Goal: Information Seeking & Learning: Learn about a topic

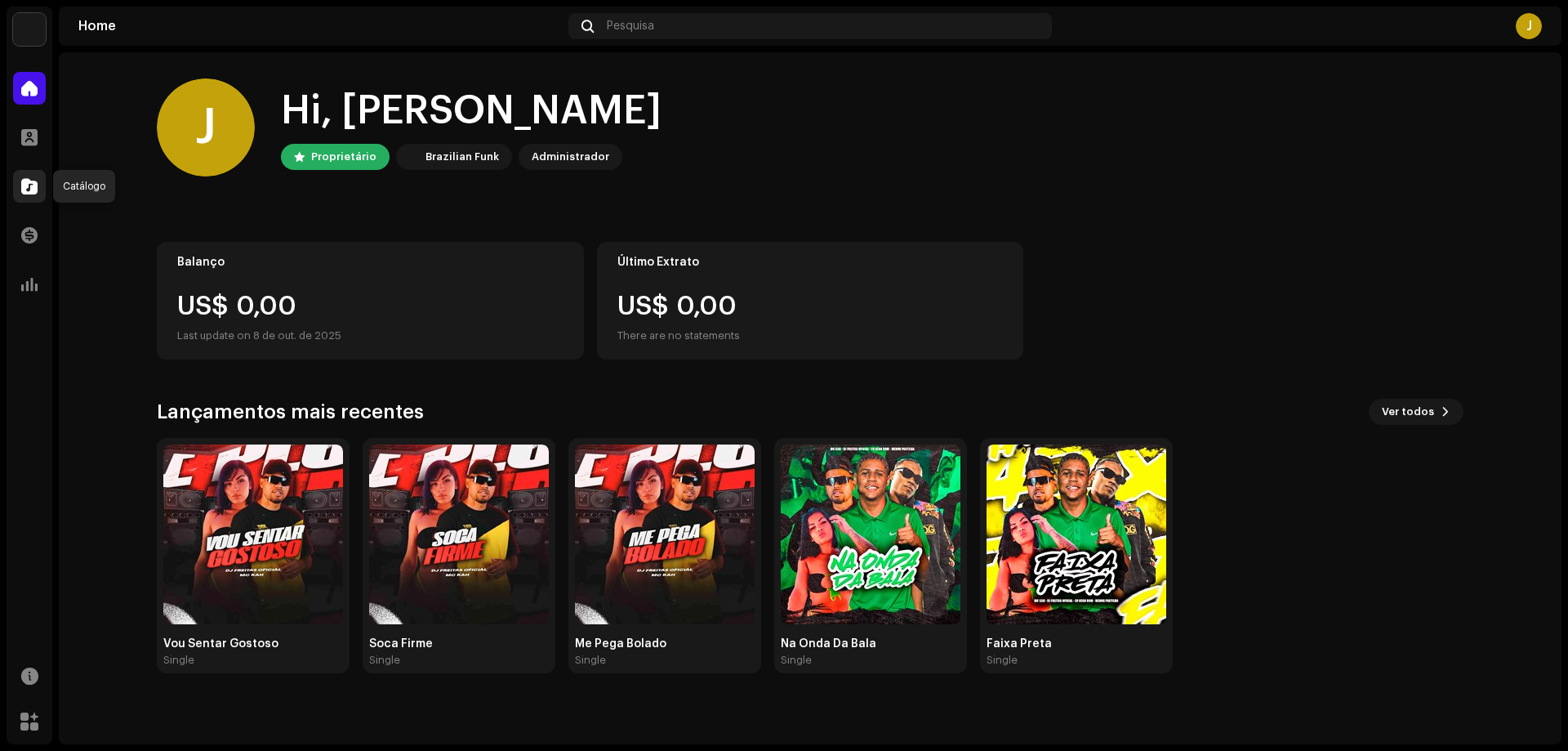
click at [27, 187] on span at bounding box center [30, 186] width 16 height 13
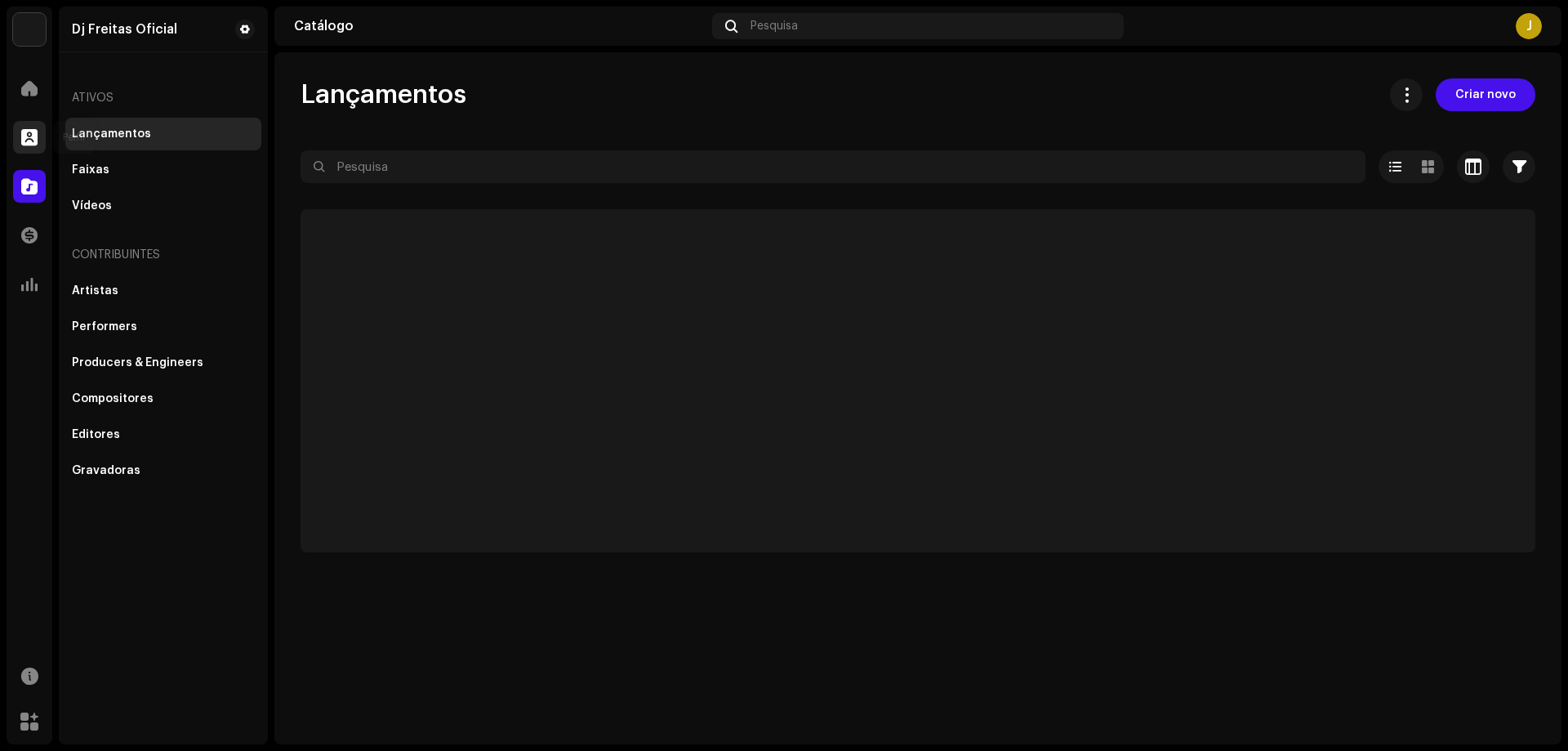
click at [27, 146] on div at bounding box center [29, 137] width 33 height 33
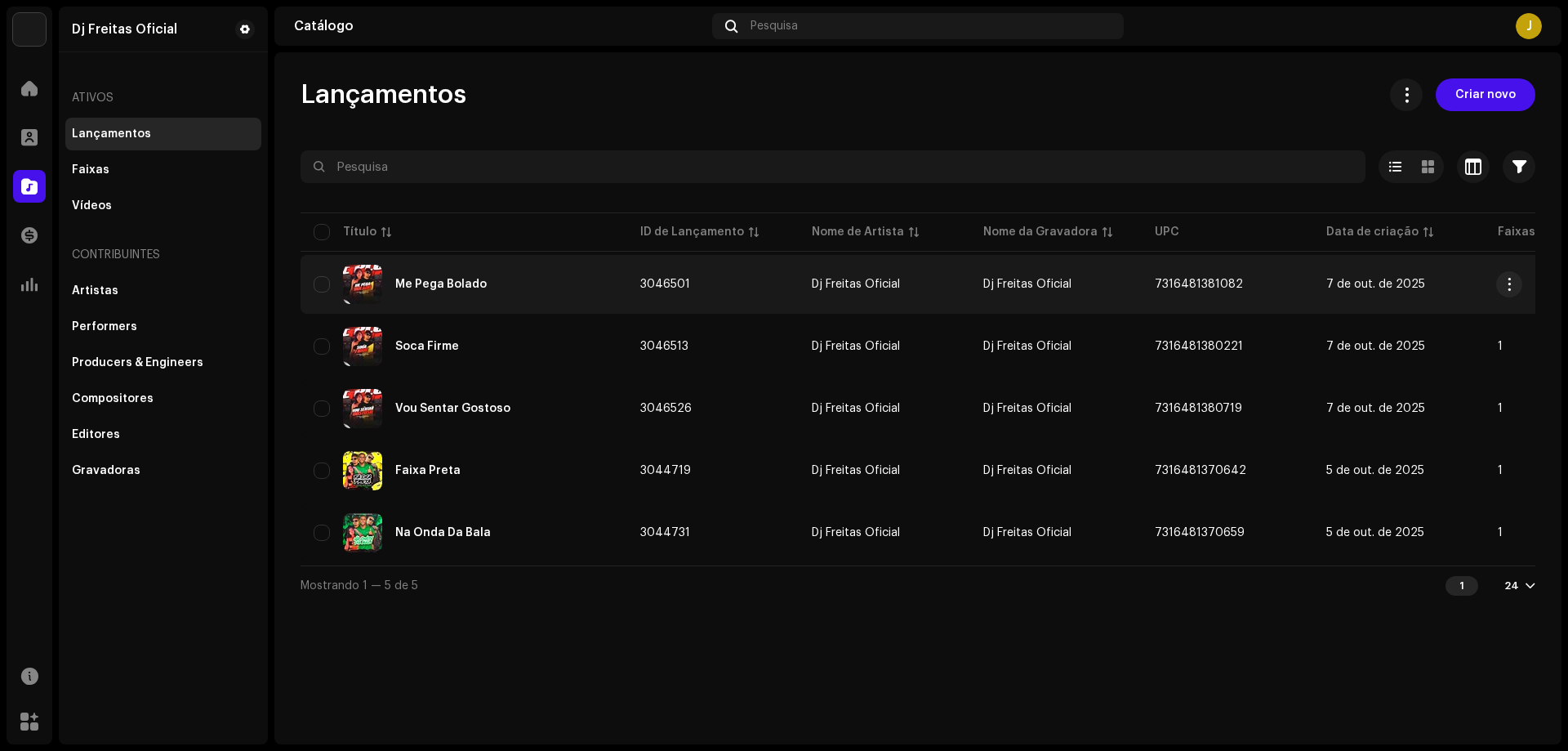
click at [443, 281] on div "Me Pega Bolado" at bounding box center [441, 284] width 91 height 12
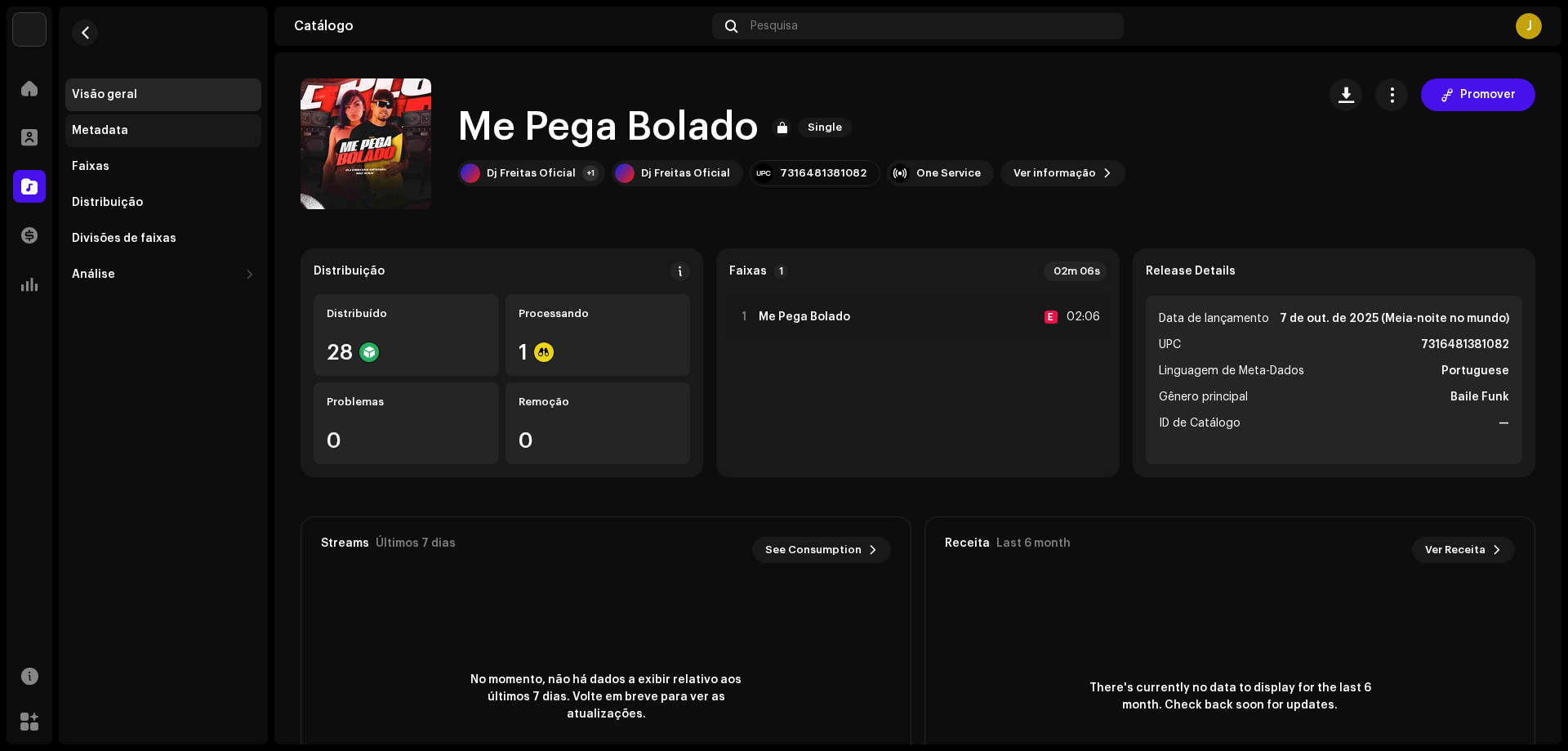
click at [154, 138] on div "Metadata" at bounding box center [163, 131] width 196 height 33
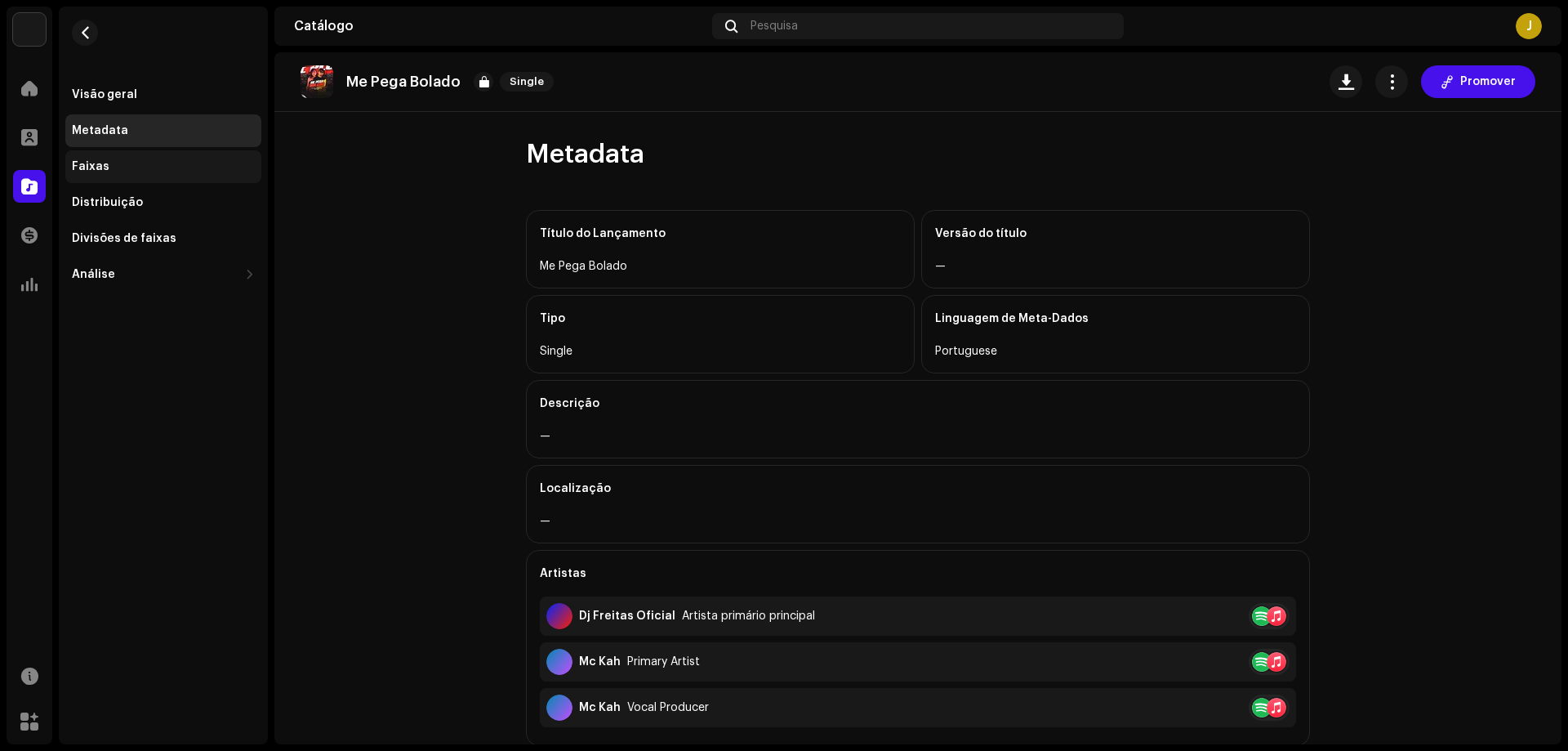
click at [142, 173] on div "Faixas" at bounding box center [163, 166] width 183 height 13
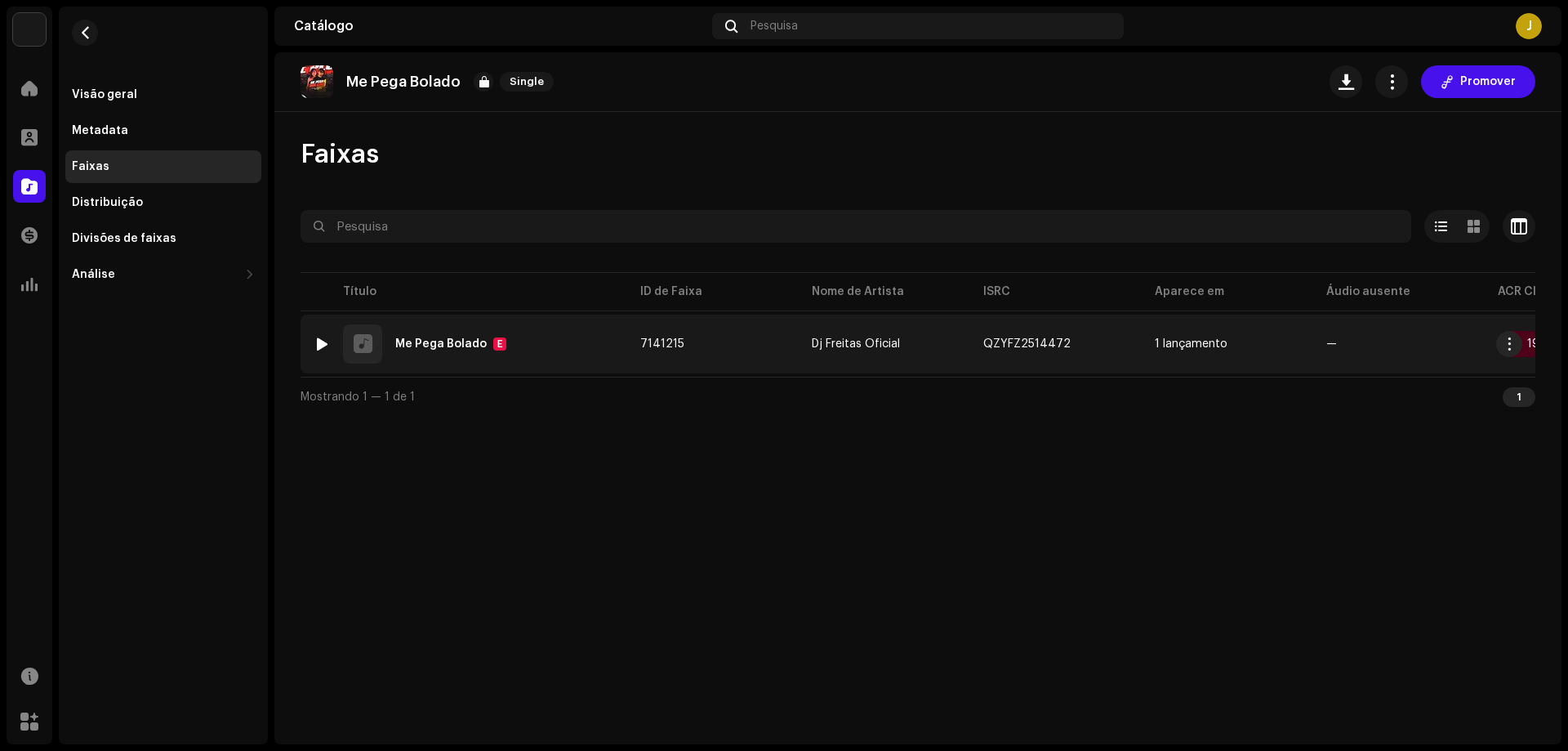
click at [453, 334] on div "1 Me Pega Bolado E" at bounding box center [463, 343] width 301 height 39
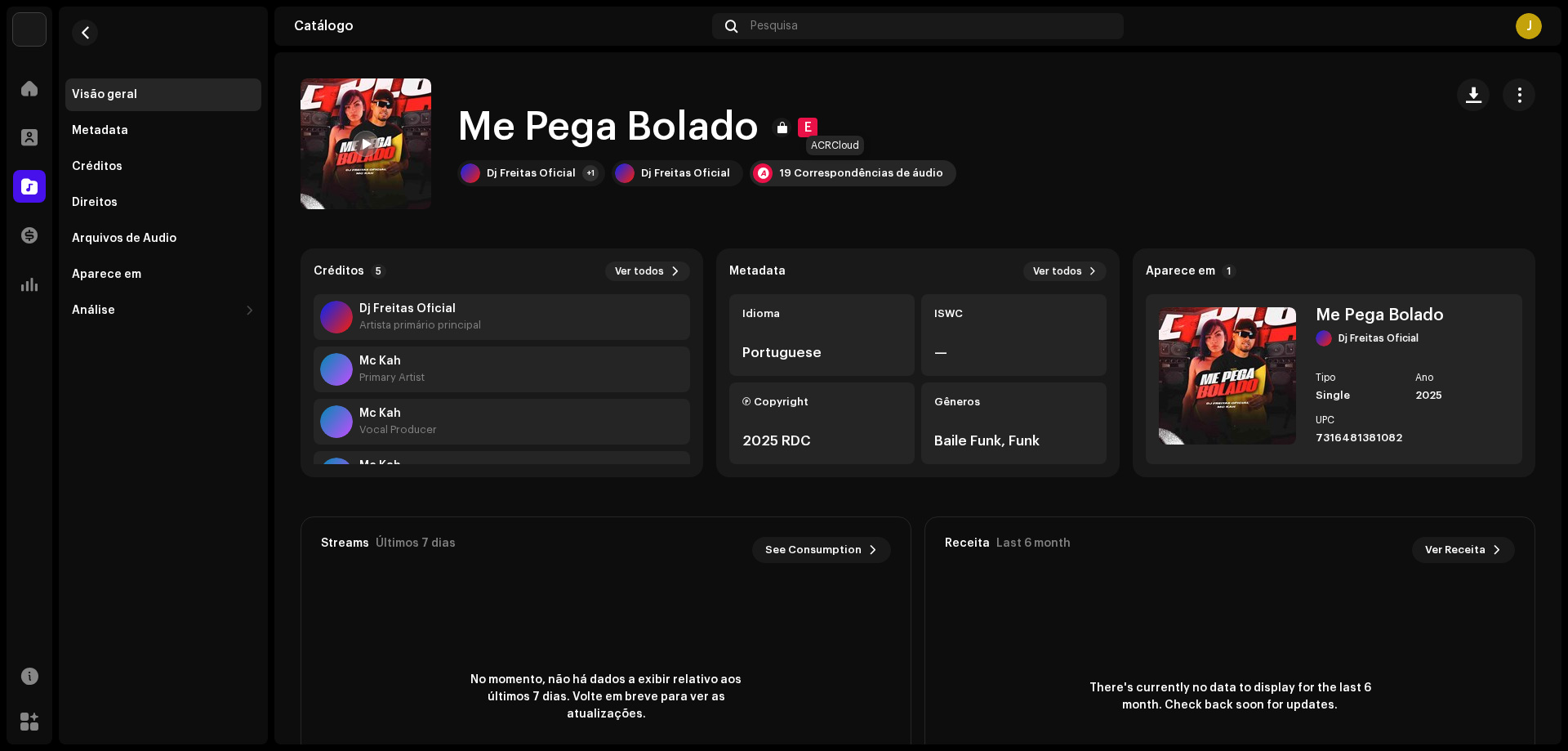
click at [779, 173] on div "19 Correspondências de áudio" at bounding box center [862, 173] width 164 height 13
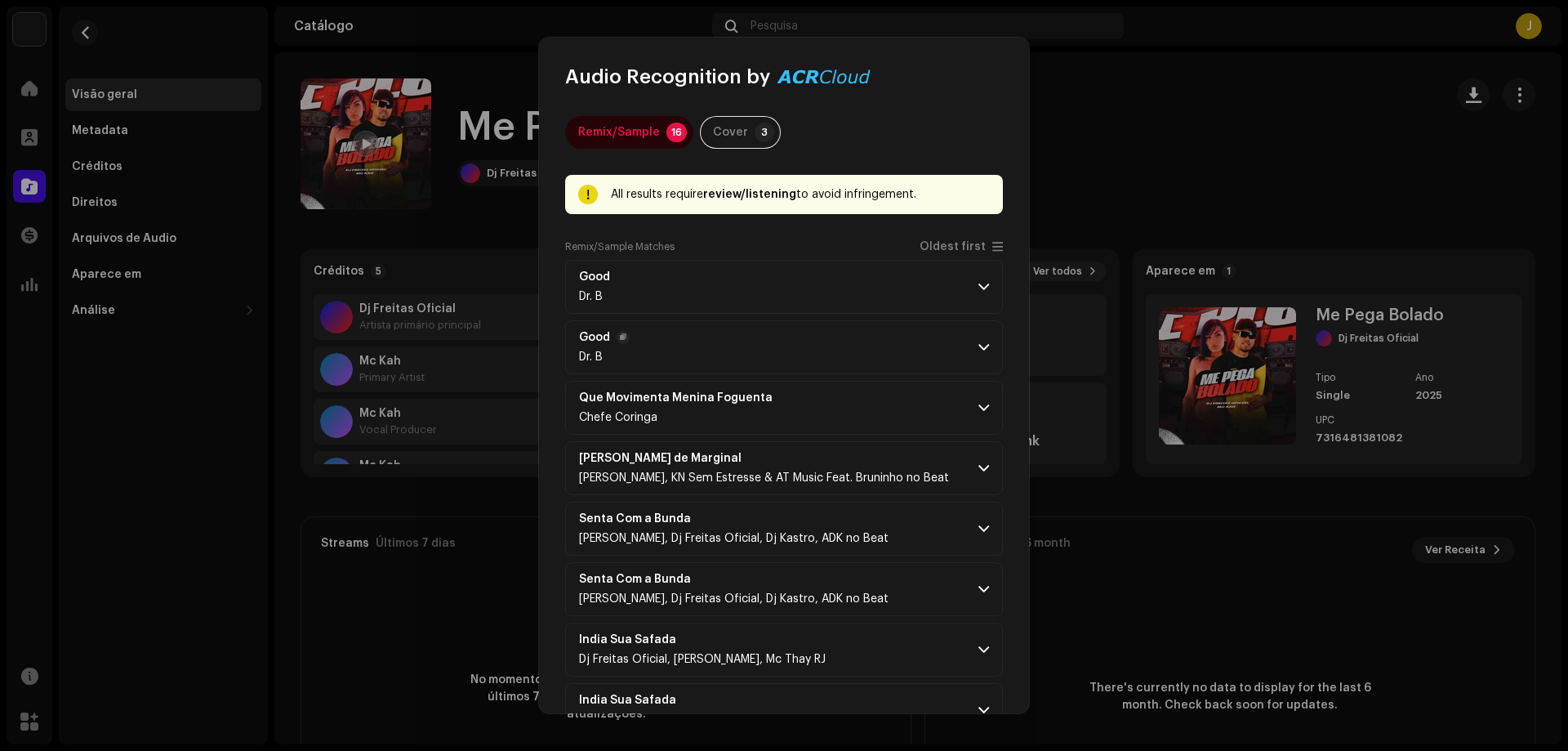
click at [733, 350] on p-accordion-header "Good Dr. B" at bounding box center [784, 347] width 438 height 54
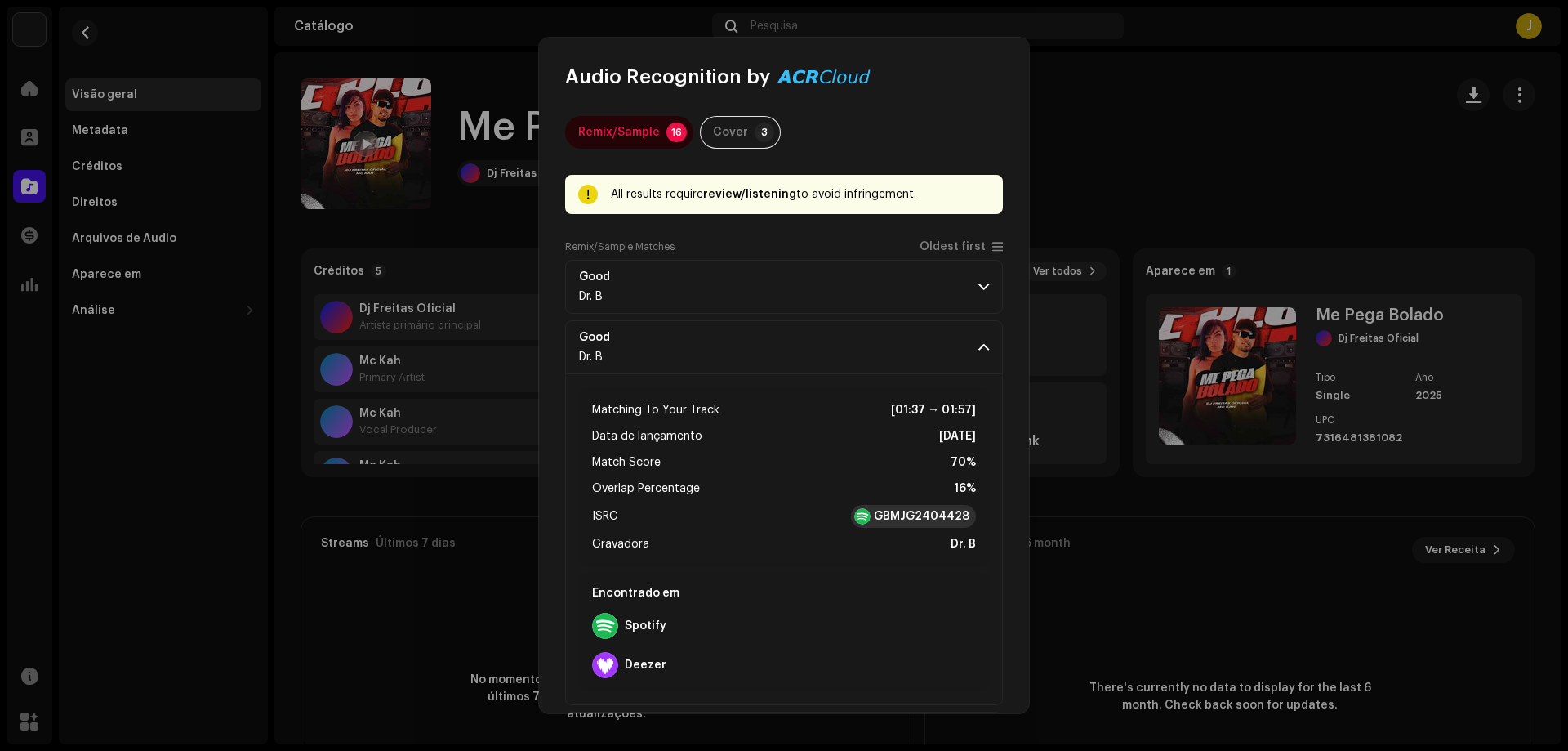
click at [910, 520] on strong "GBMJG2404428" at bounding box center [922, 516] width 96 height 16
click at [885, 362] on p-accordion-header "Good Dr. B" at bounding box center [784, 347] width 438 height 54
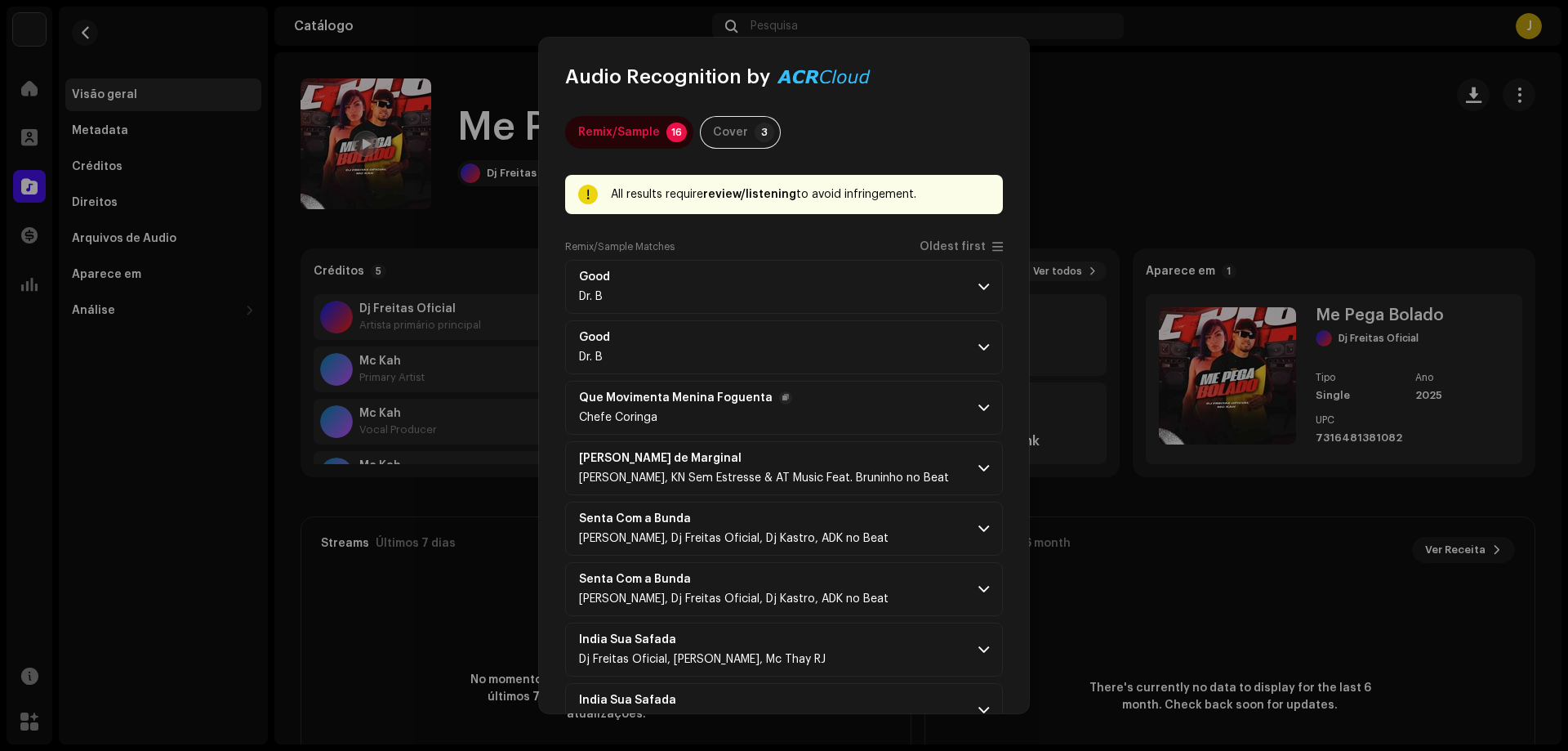
click at [891, 422] on p-accordion-header "Que Movimenta Menina Foguenta Chefe [PERSON_NAME]" at bounding box center [784, 408] width 438 height 54
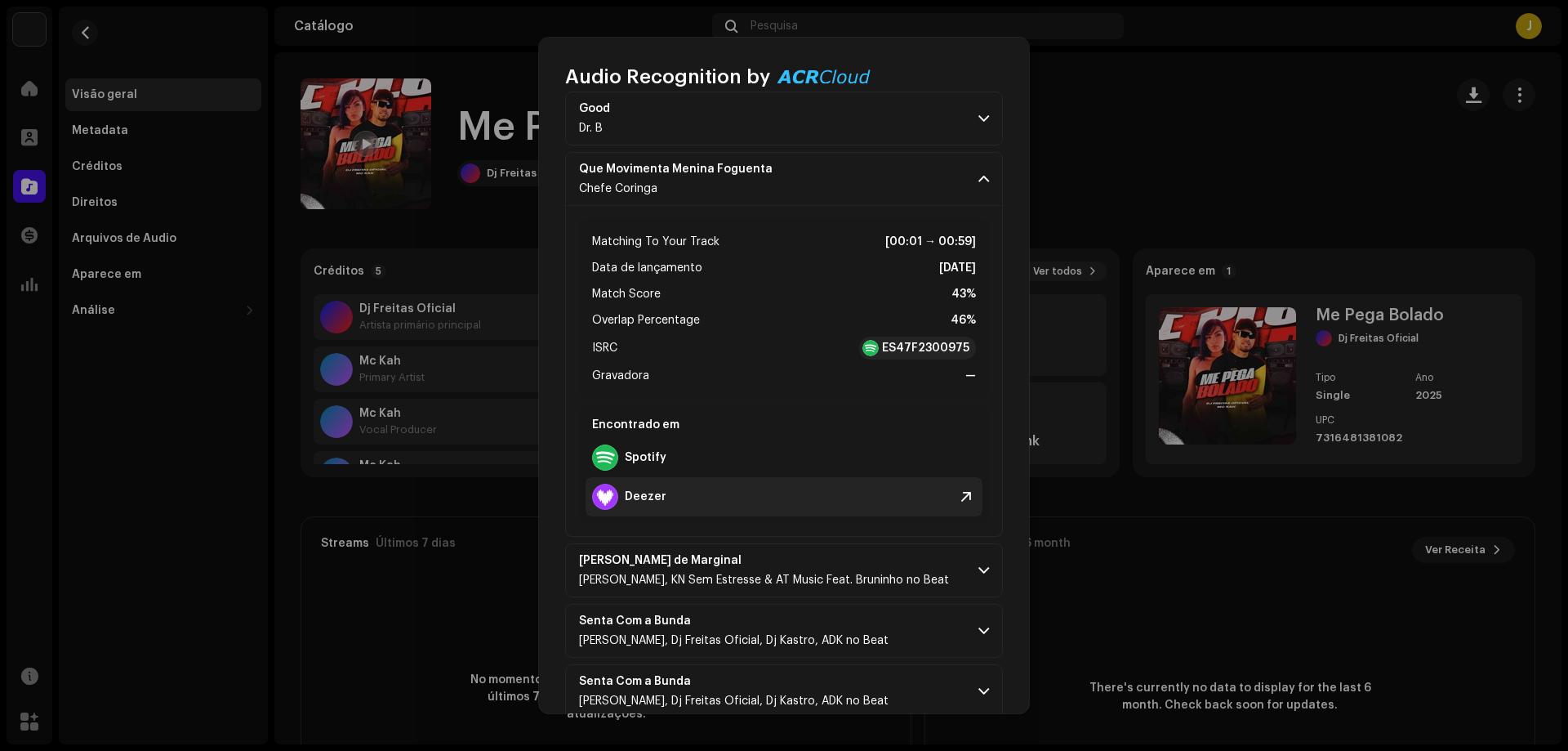
scroll to position [245, 0]
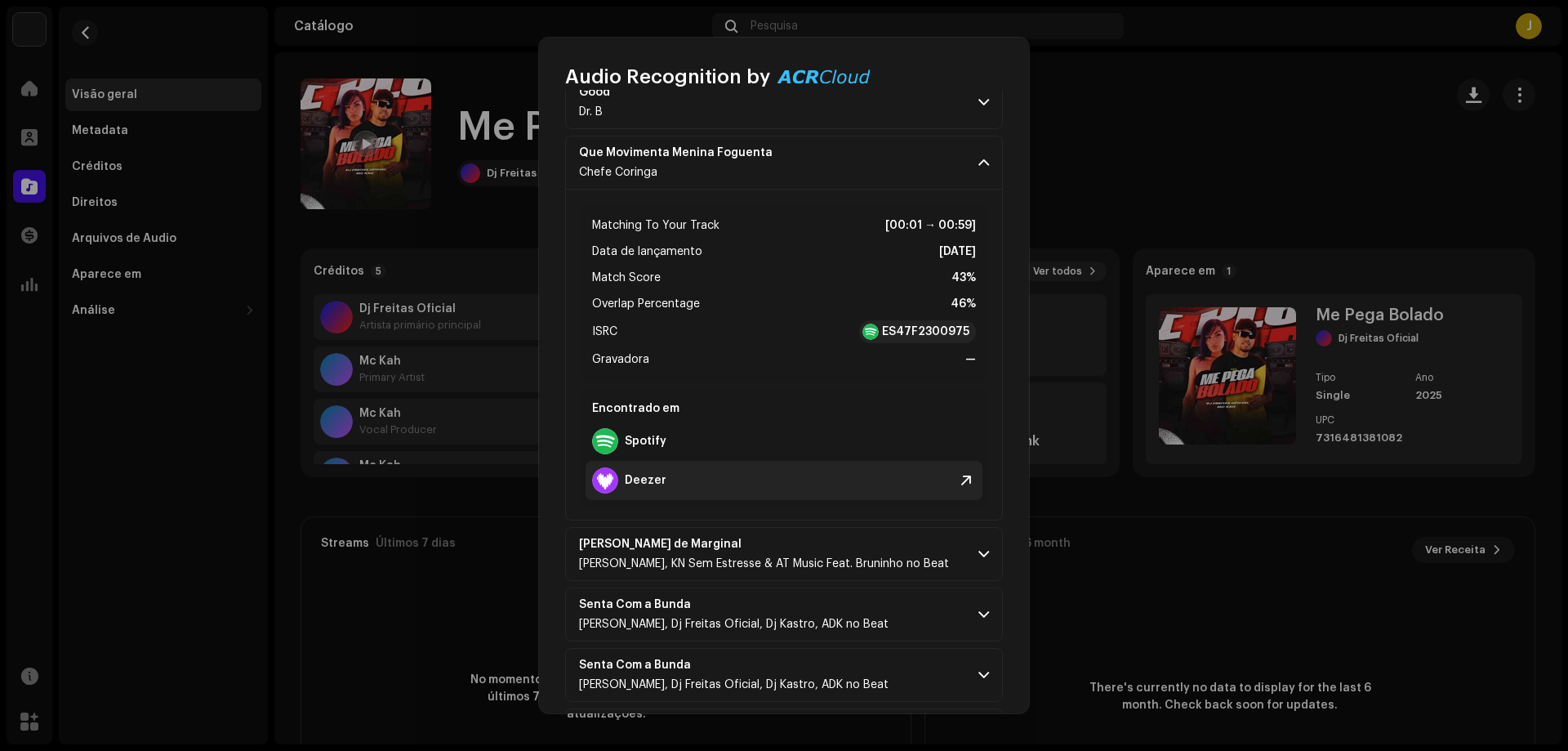
click at [846, 486] on div "Deezer" at bounding box center [783, 480] width 397 height 39
click at [978, 100] on span at bounding box center [984, 102] width 11 height 13
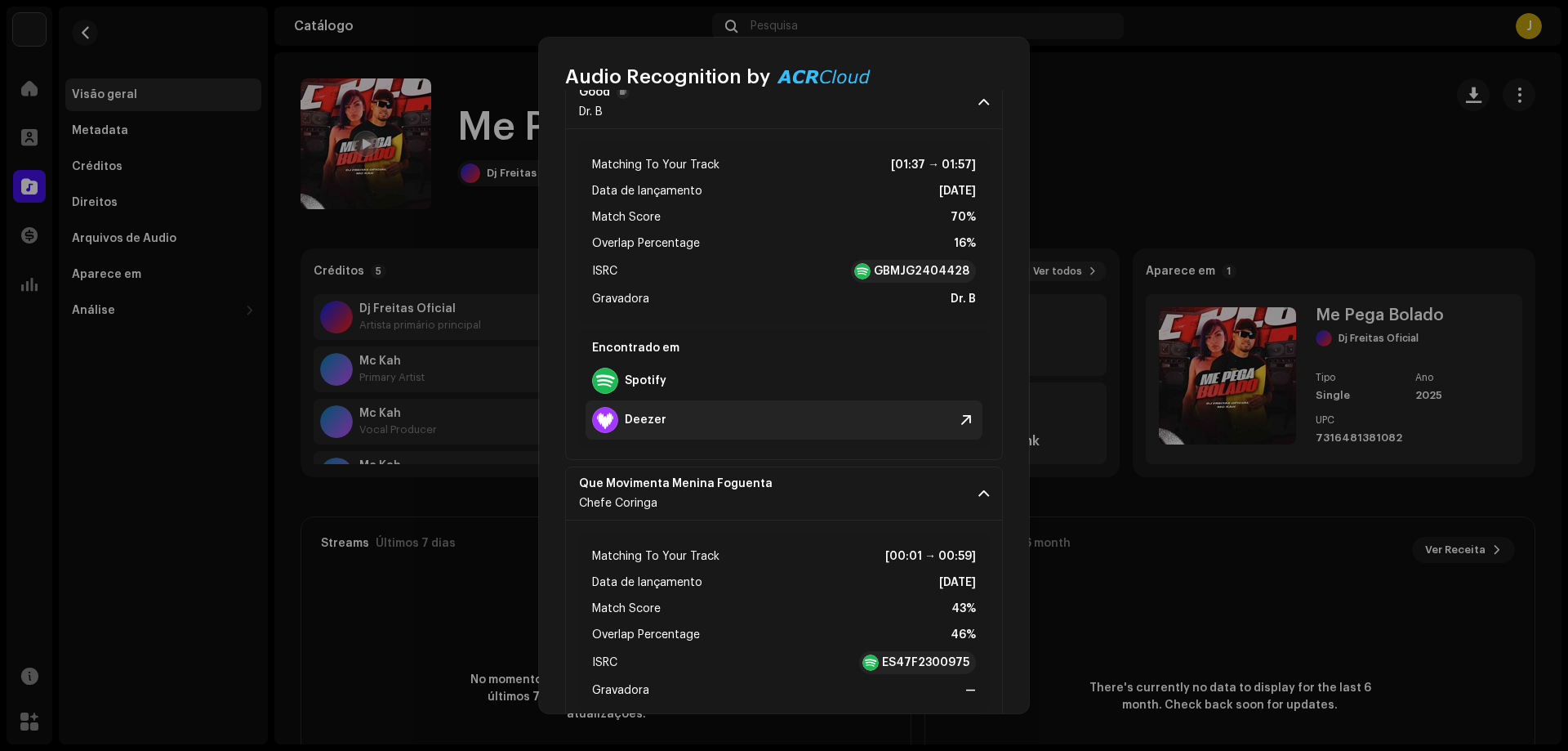
click at [662, 419] on strong "Deezer" at bounding box center [646, 420] width 42 height 13
click at [978, 99] on span at bounding box center [984, 102] width 11 height 13
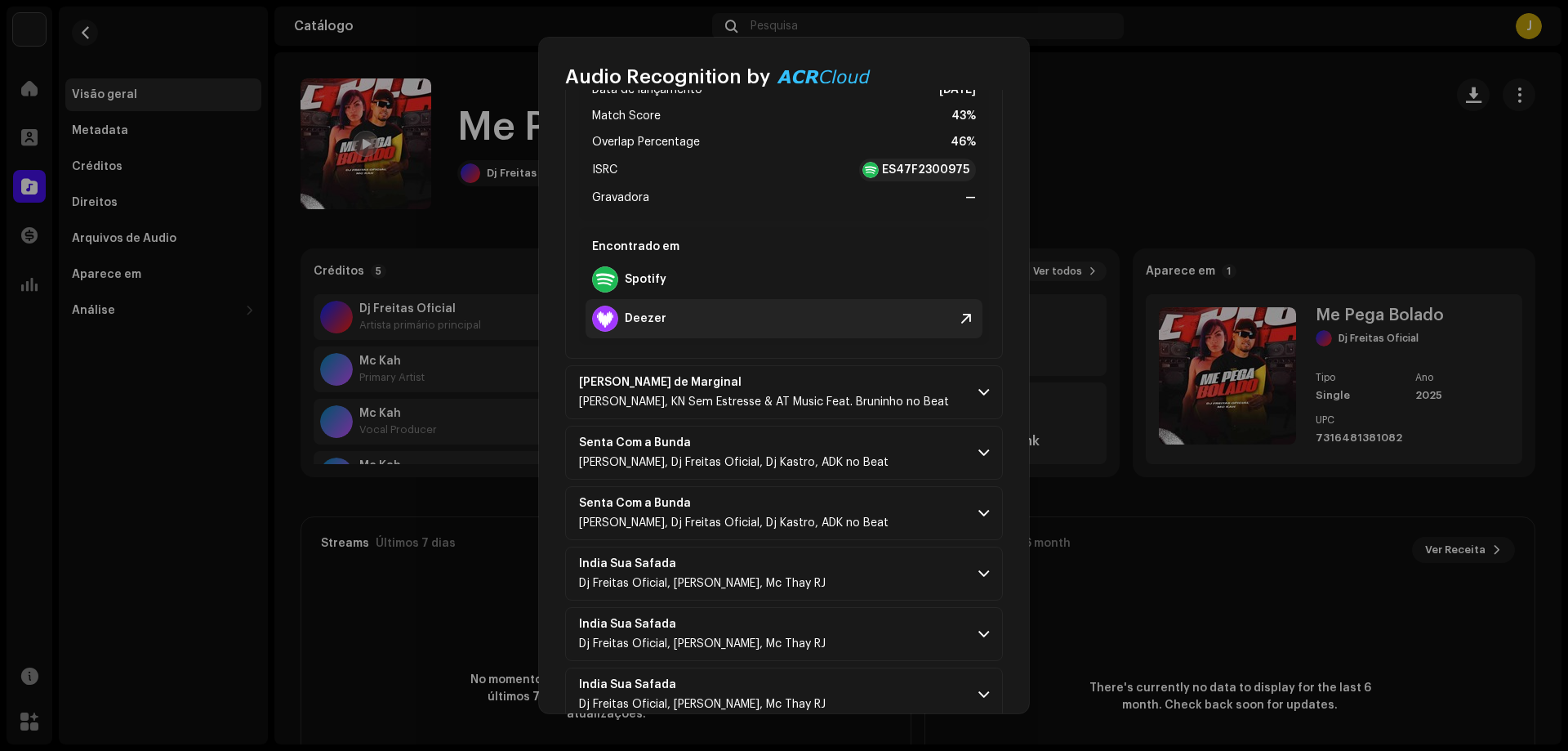
scroll to position [408, 0]
click at [925, 405] on p-accordion-header "[PERSON_NAME] de Marginal LZ Dmenor, KN Sem Estresse & AT Music Feat. Bruninho …" at bounding box center [784, 390] width 438 height 54
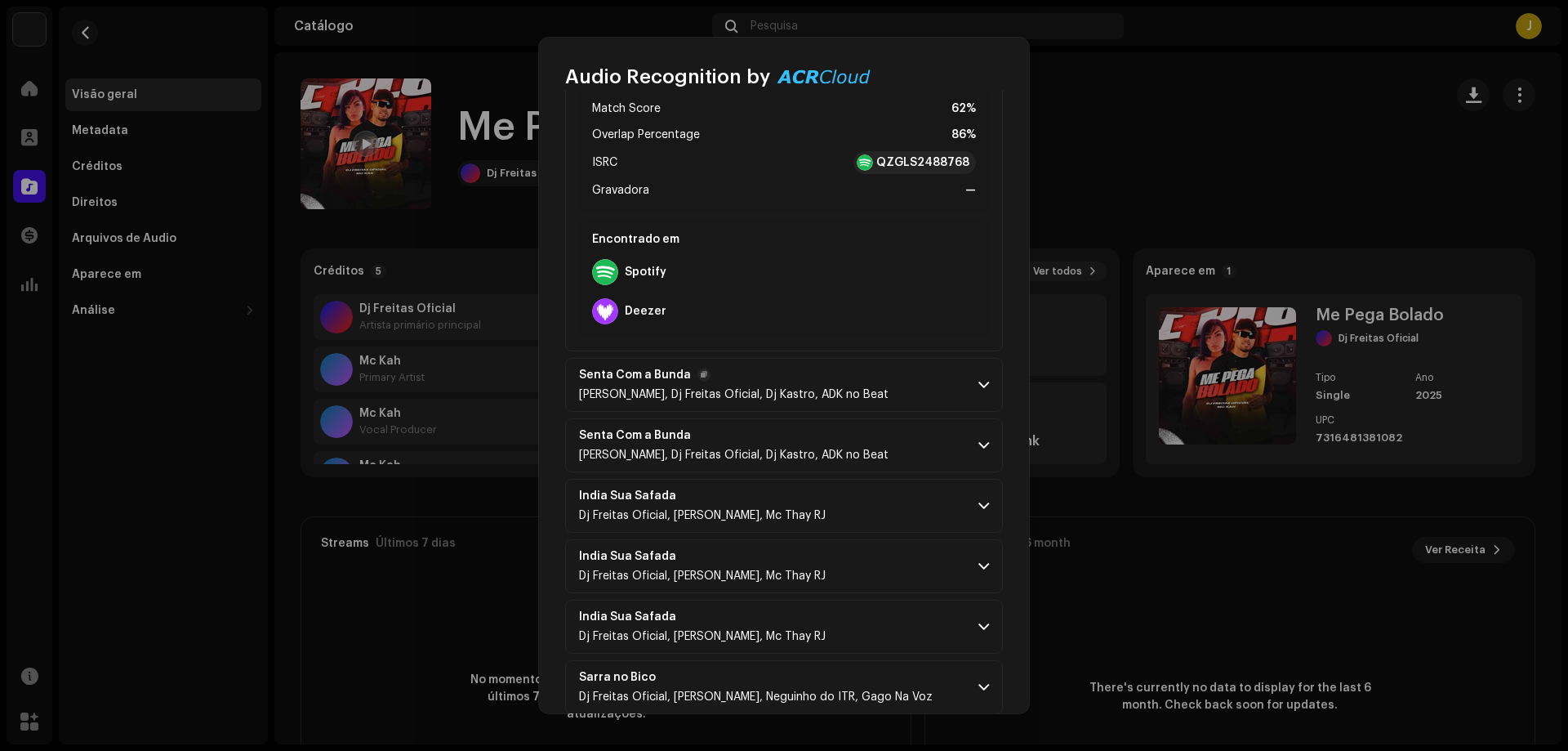
scroll to position [817, 0]
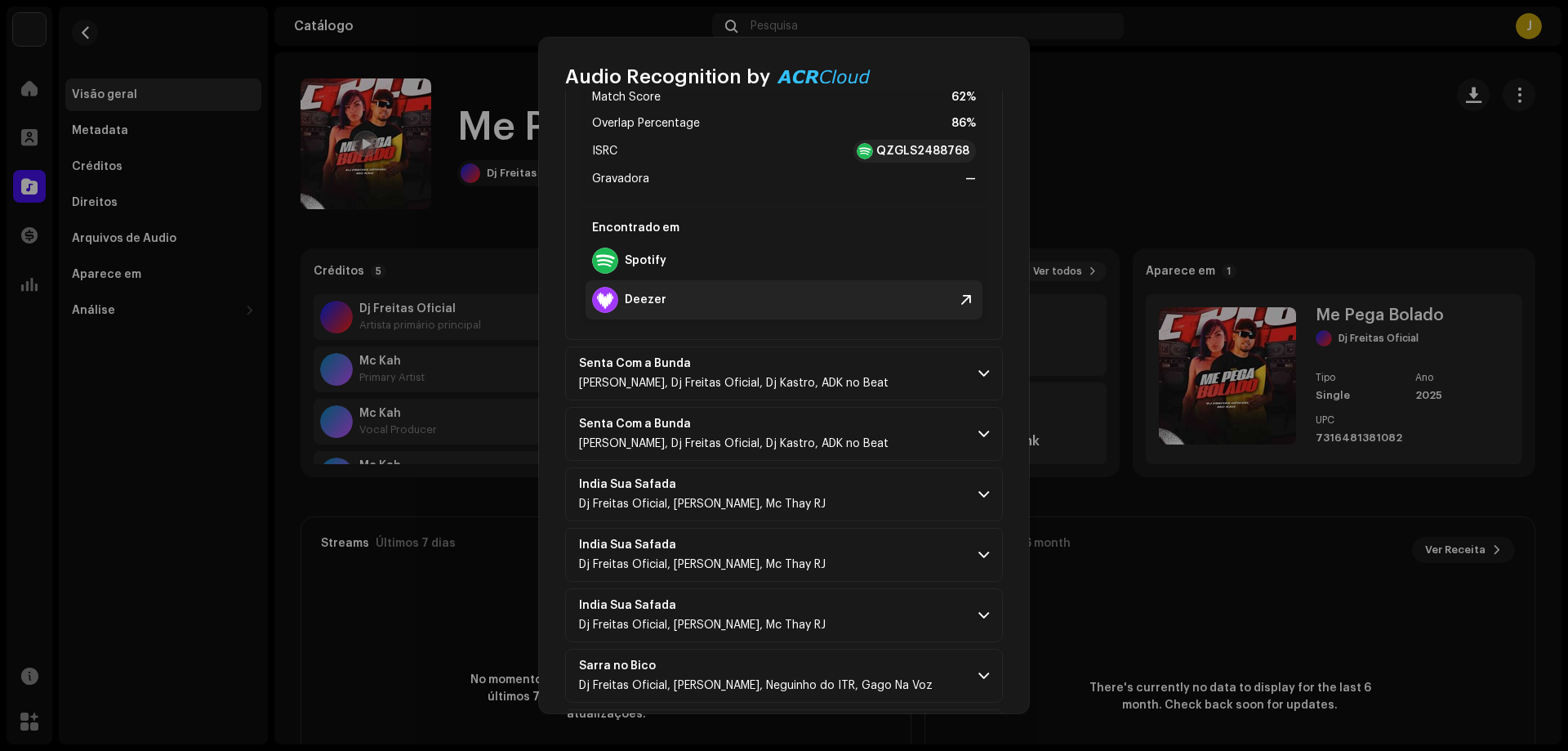
click at [647, 302] on strong "Deezer" at bounding box center [646, 300] width 42 height 13
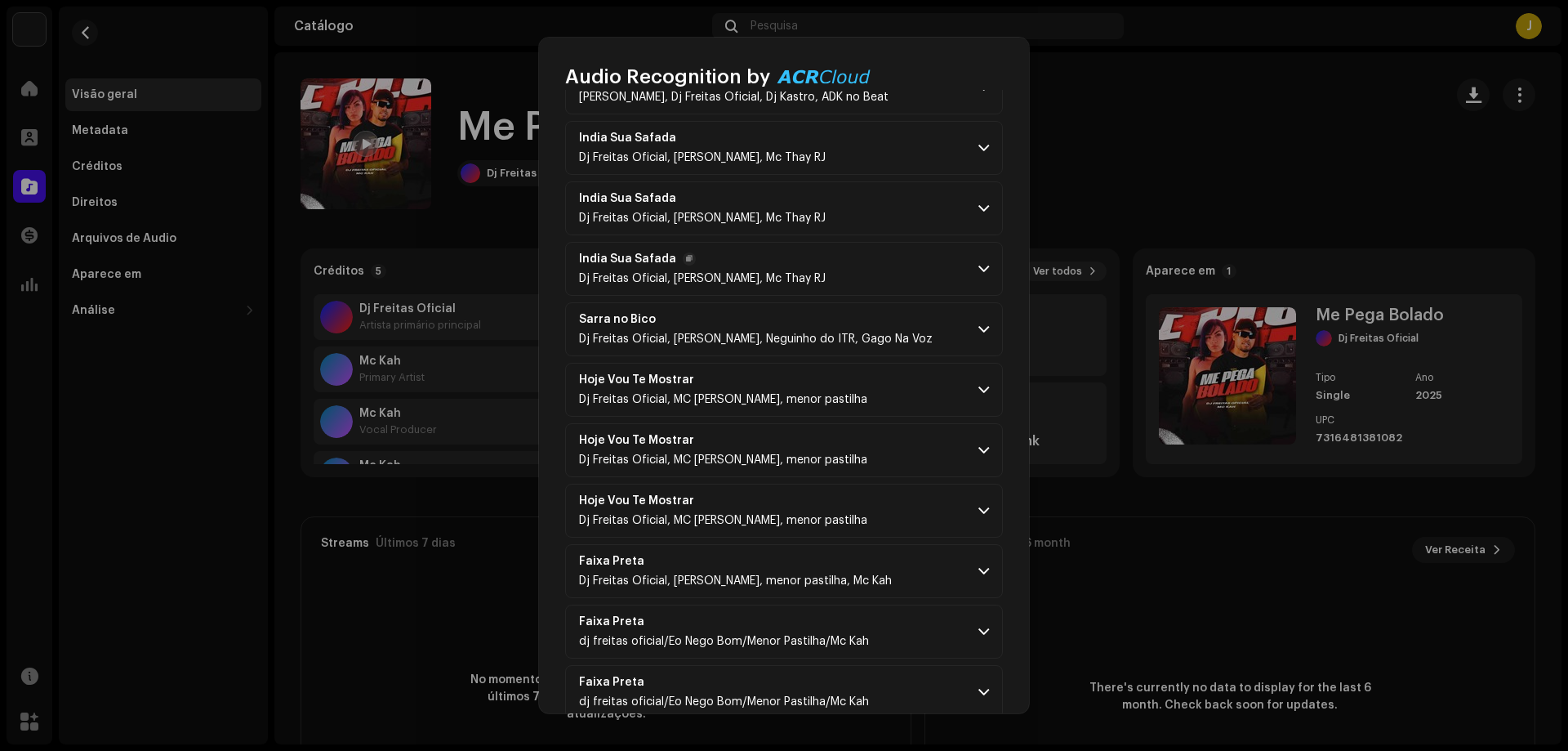
scroll to position [1196, 0]
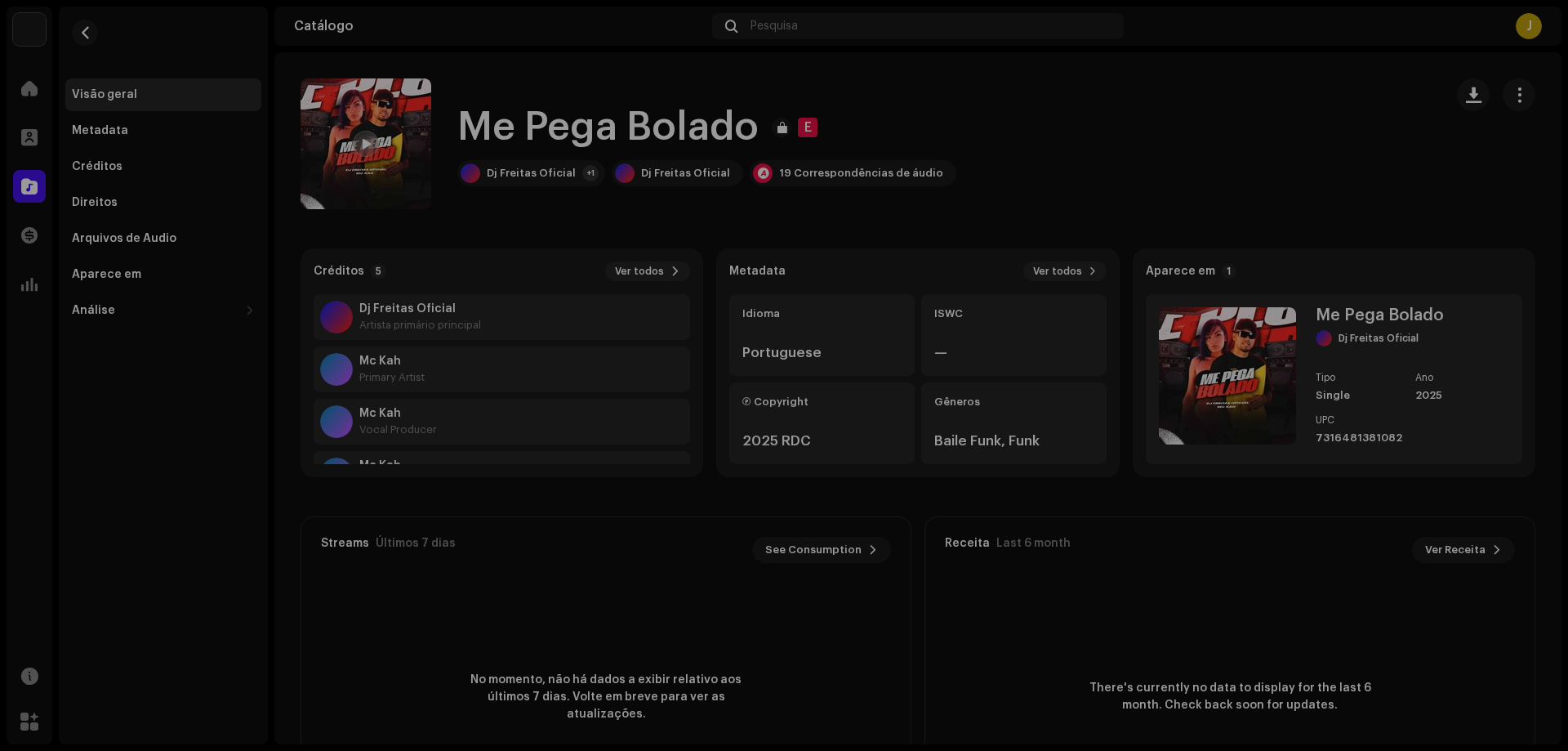
click at [1121, 128] on div "Audio Recognition by Remix/Sample 16 Cover 3 All results require review/listeni…" at bounding box center [784, 375] width 1568 height 751
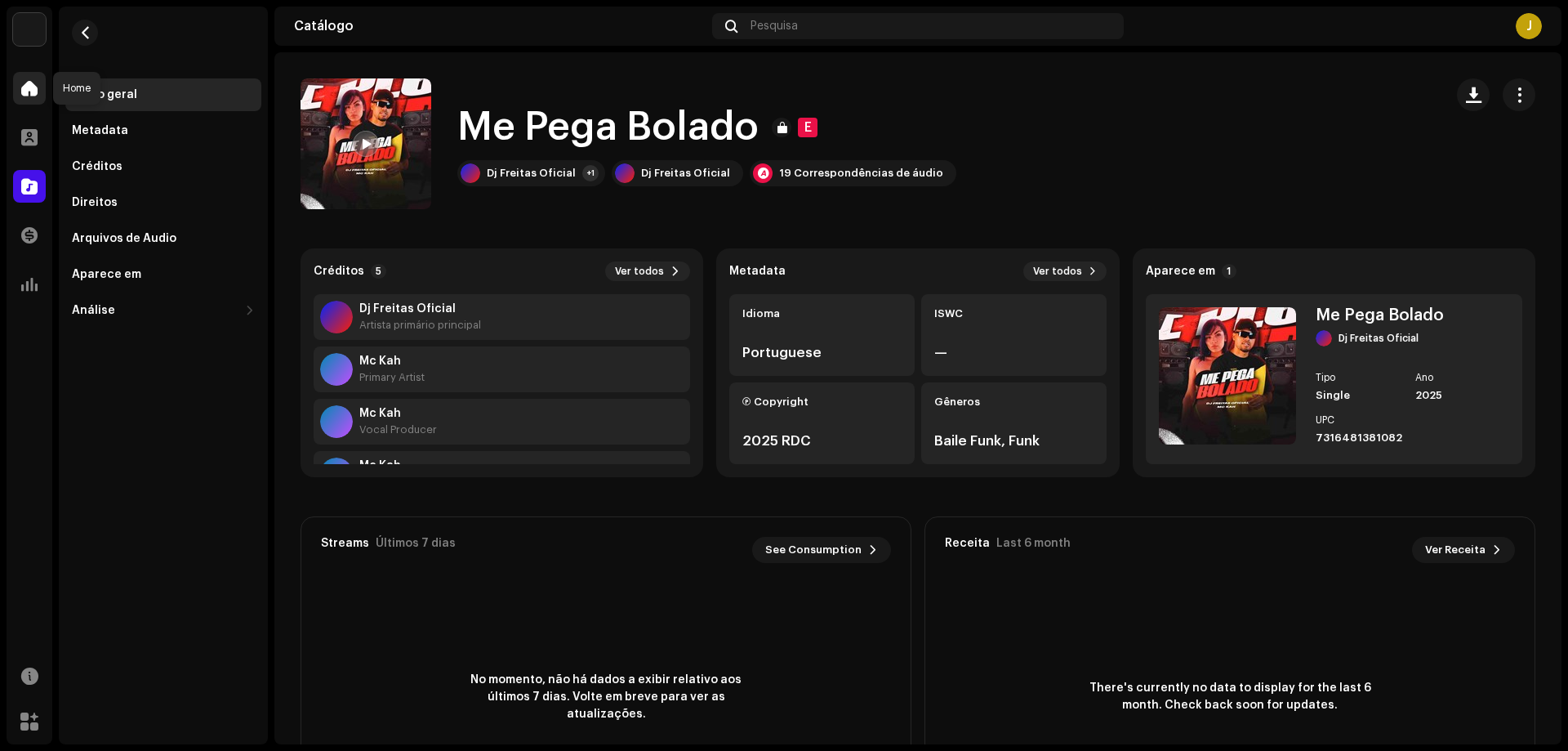
click at [33, 93] on span at bounding box center [30, 88] width 16 height 13
